Goal: Information Seeking & Learning: Learn about a topic

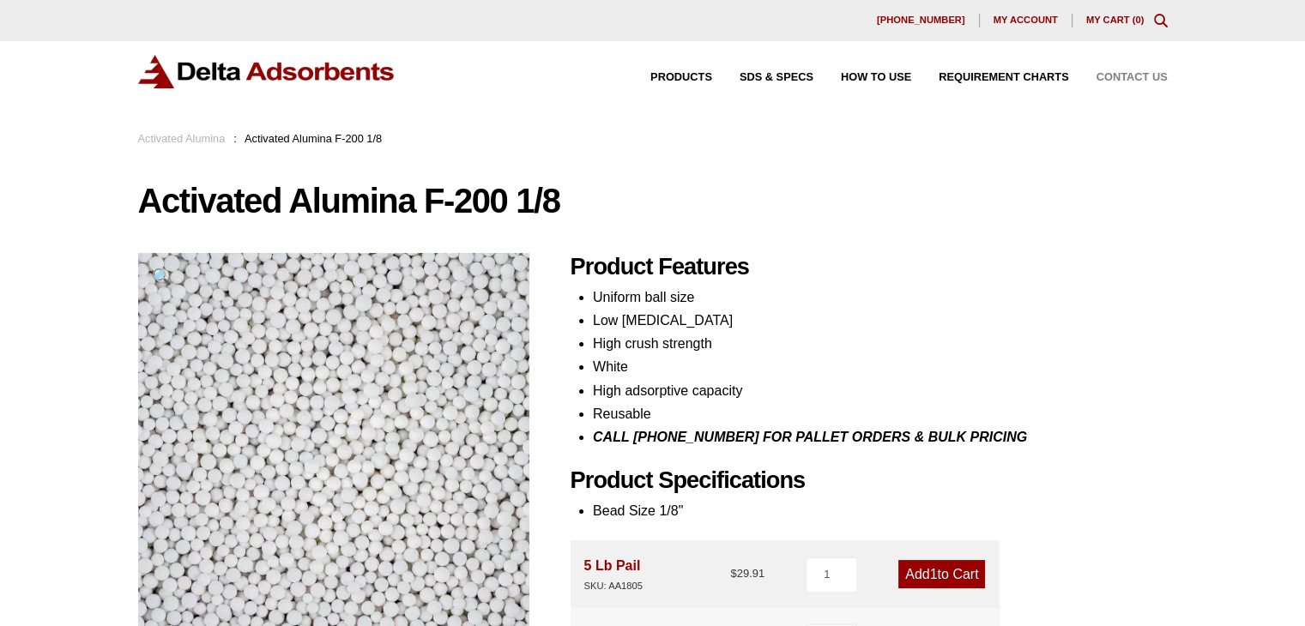
click at [1140, 76] on span "Contact Us" at bounding box center [1131, 77] width 71 height 11
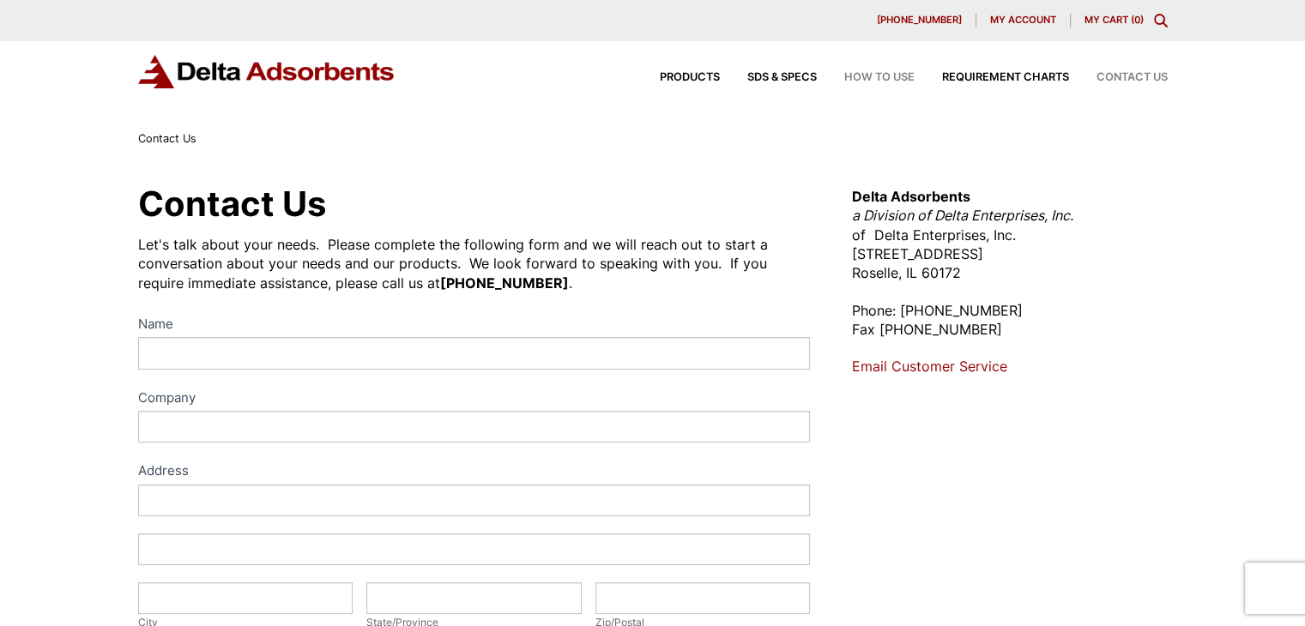
click at [878, 77] on span "How to Use" at bounding box center [879, 77] width 70 height 11
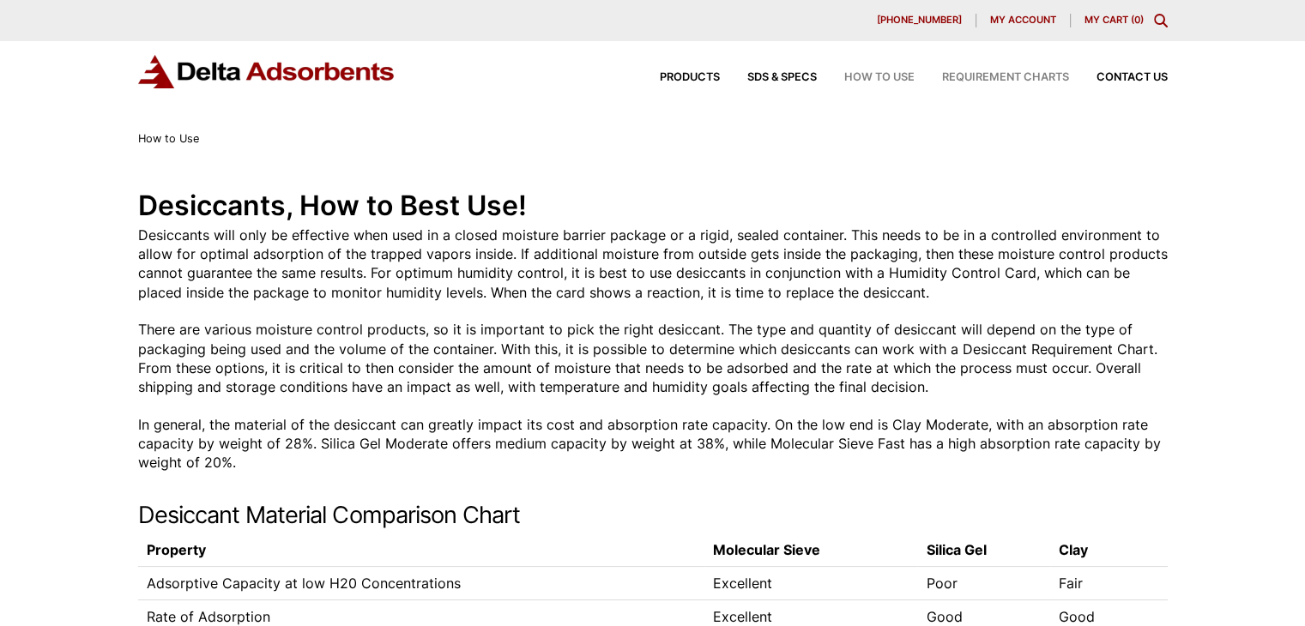
click at [977, 80] on span "Requirement Charts" at bounding box center [1005, 77] width 127 height 11
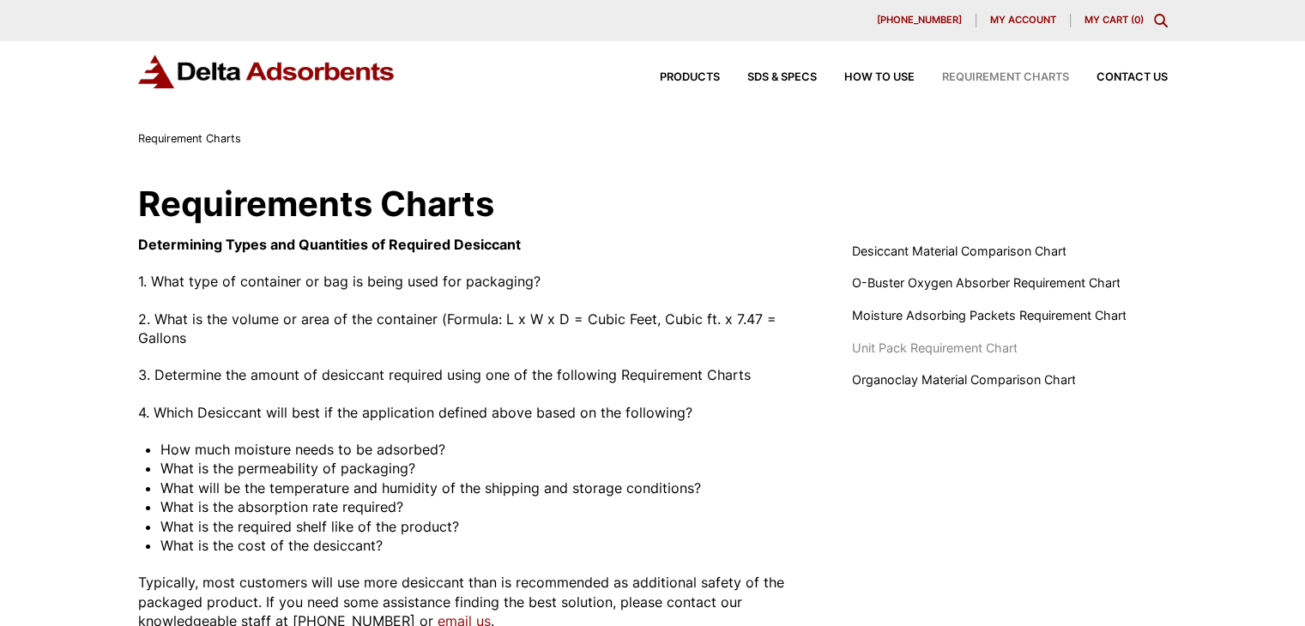
click at [947, 344] on span "Unit Pack Requirement Chart" at bounding box center [934, 348] width 166 height 19
click at [936, 249] on span "Desiccant Material Comparison Chart" at bounding box center [958, 251] width 214 height 19
click at [968, 281] on span "O-Buster Oxygen Absorber Requirement Chart" at bounding box center [985, 283] width 269 height 19
click at [899, 310] on span "Moisture Adsorbing Packets Requirement Chart" at bounding box center [988, 315] width 275 height 19
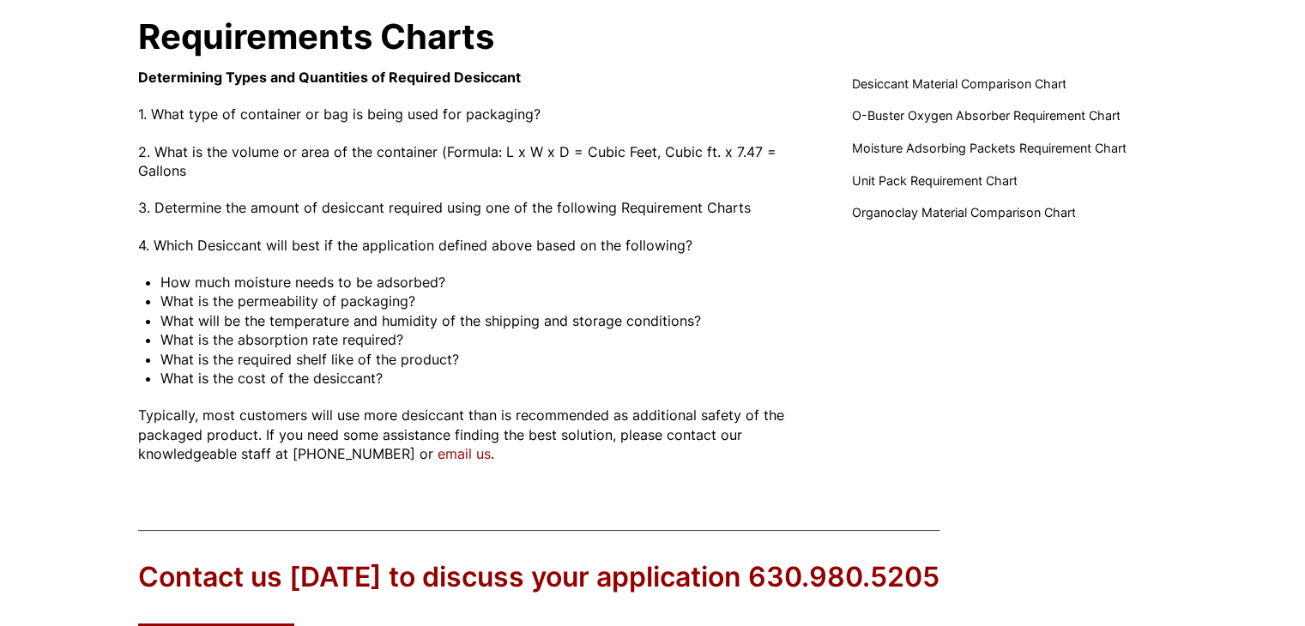
scroll to position [172, 0]
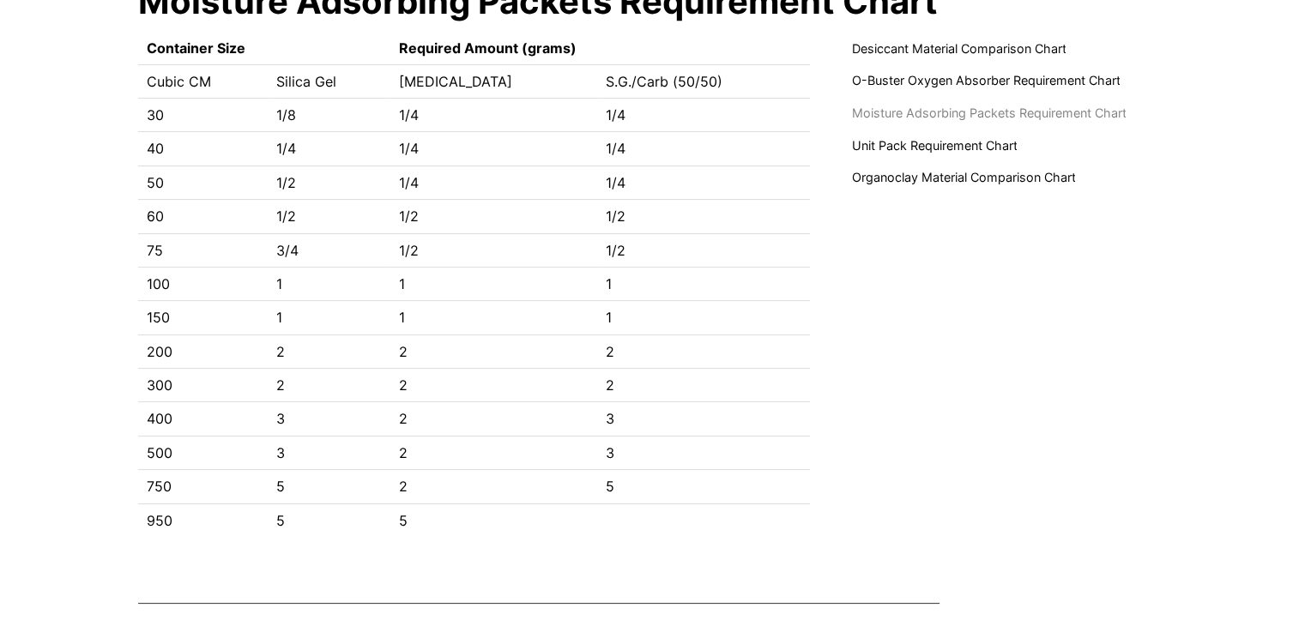
scroll to position [172, 0]
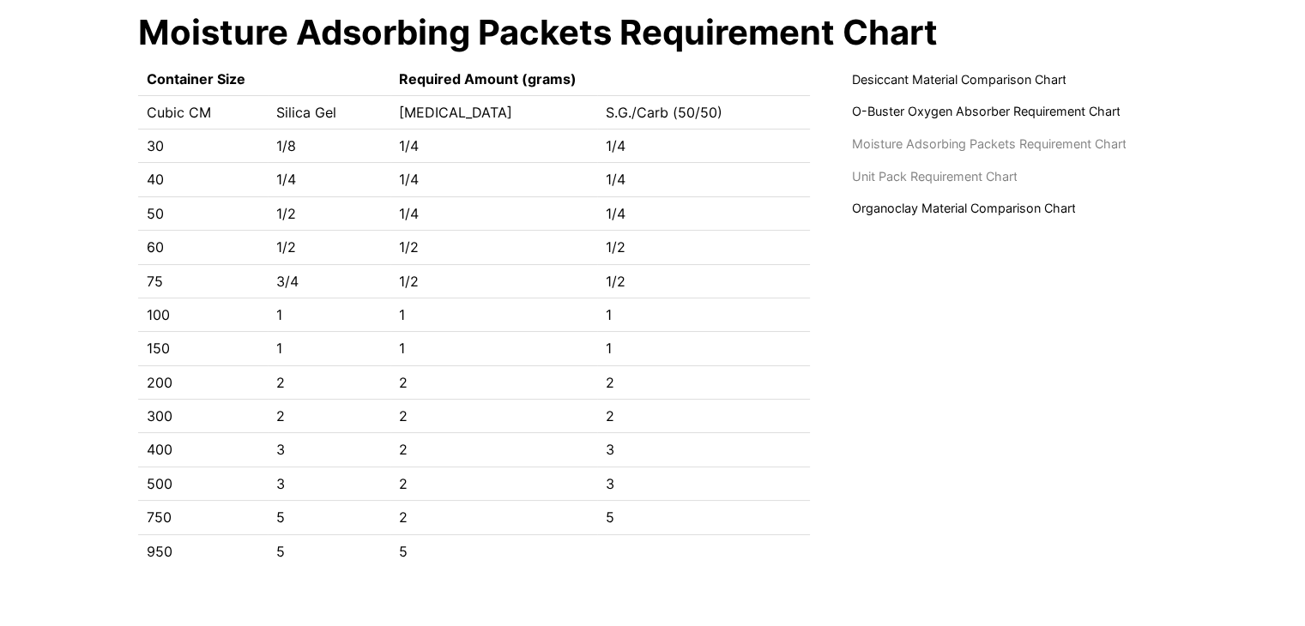
click at [921, 179] on span "Unit Pack Requirement Chart" at bounding box center [934, 176] width 166 height 19
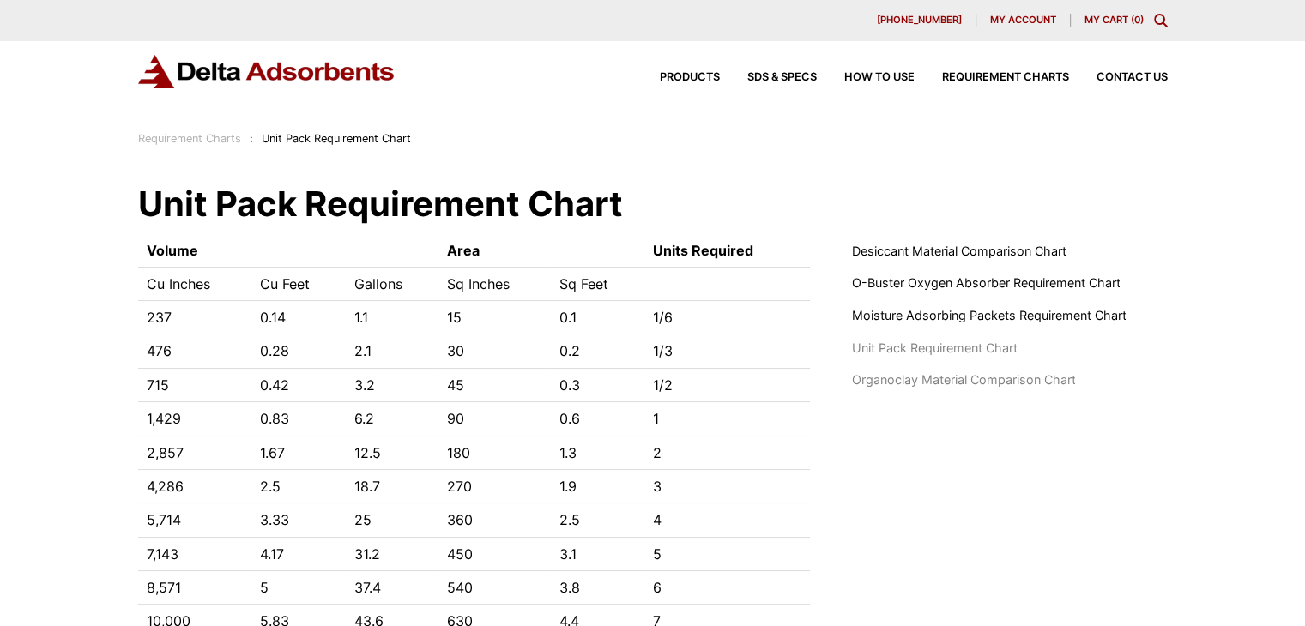
click at [934, 386] on span "Organoclay Material Comparison Chart" at bounding box center [963, 380] width 224 height 19
click at [920, 317] on span "Moisture Adsorbing Packets Requirement Chart" at bounding box center [988, 315] width 275 height 19
